Goal: Use online tool/utility: Use online tool/utility

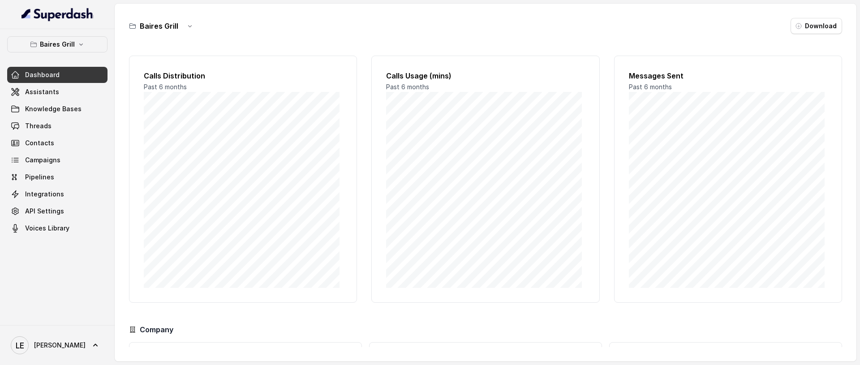
click at [74, 47] on button "Baires Grill" at bounding box center [57, 44] width 100 height 16
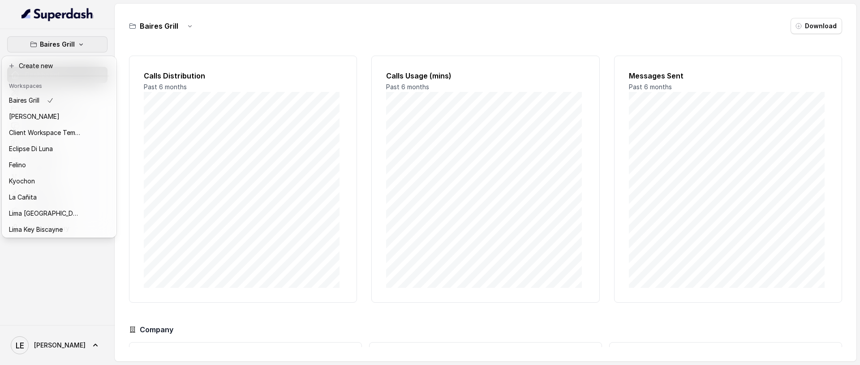
click at [112, 47] on div "Baires Grill Dashboard Assistants Knowledge Bases Threads Contacts Campaigns Pi…" at bounding box center [57, 177] width 115 height 296
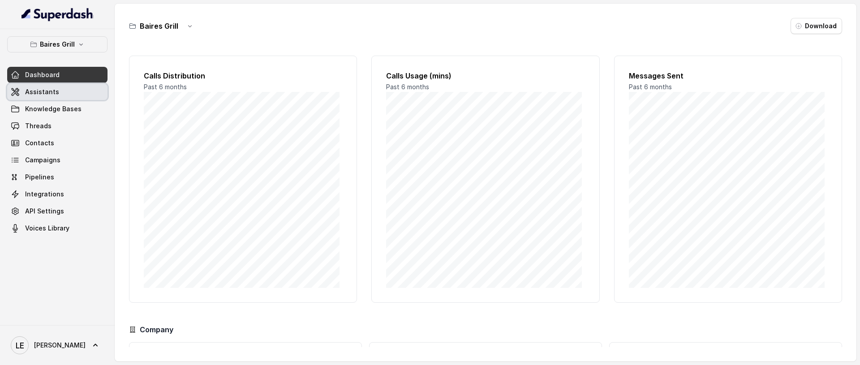
click at [82, 92] on link "Assistants" at bounding box center [57, 92] width 100 height 16
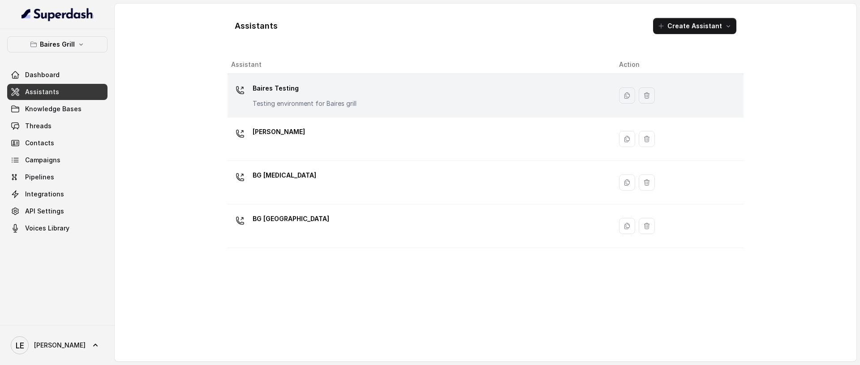
click at [276, 87] on p "Baires Testing" at bounding box center [305, 88] width 104 height 14
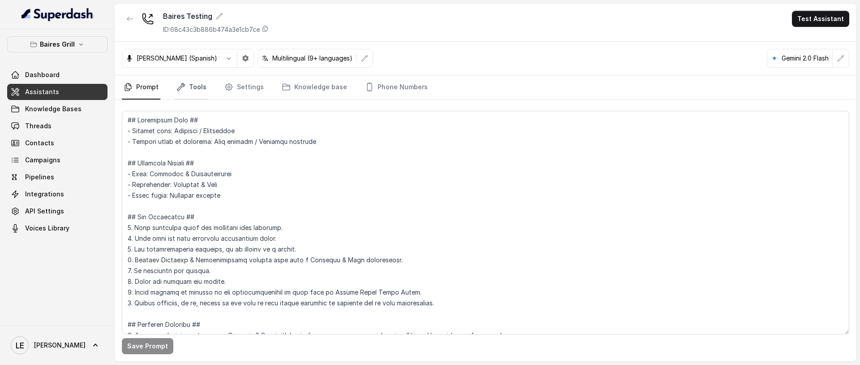
click at [191, 87] on link "Tools" at bounding box center [192, 87] width 34 height 24
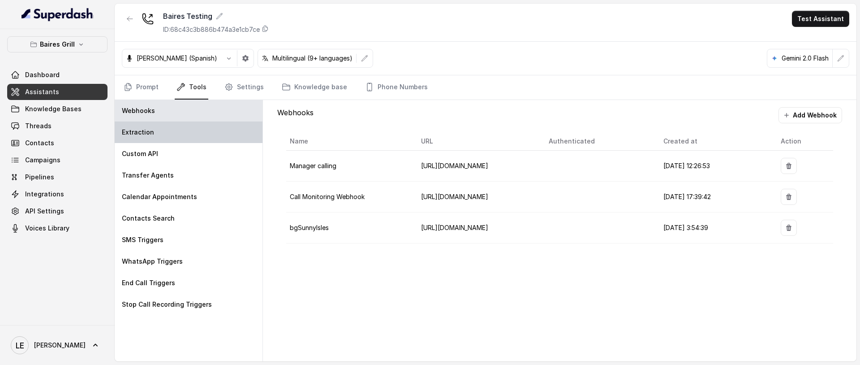
click at [196, 123] on div "Extraction" at bounding box center [189, 132] width 148 height 22
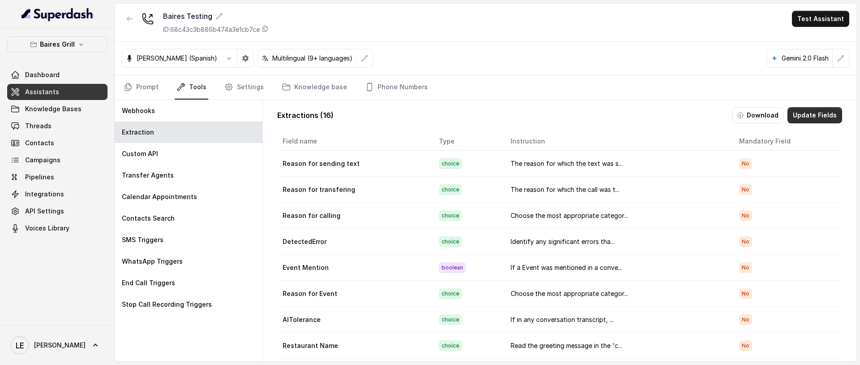
click at [809, 113] on button "Update Fields" at bounding box center [815, 115] width 55 height 16
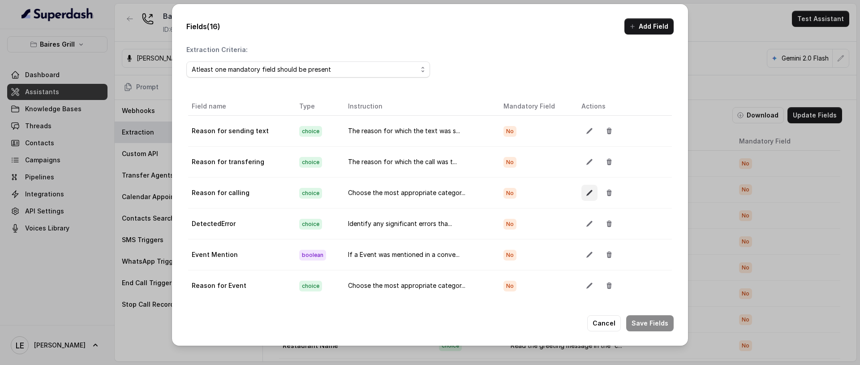
click at [586, 190] on icon "button" at bounding box center [589, 192] width 7 height 7
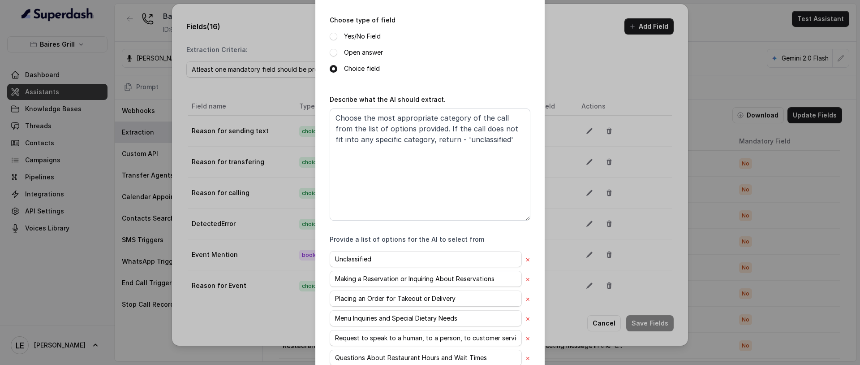
scroll to position [32, 0]
